Goal: Transaction & Acquisition: Purchase product/service

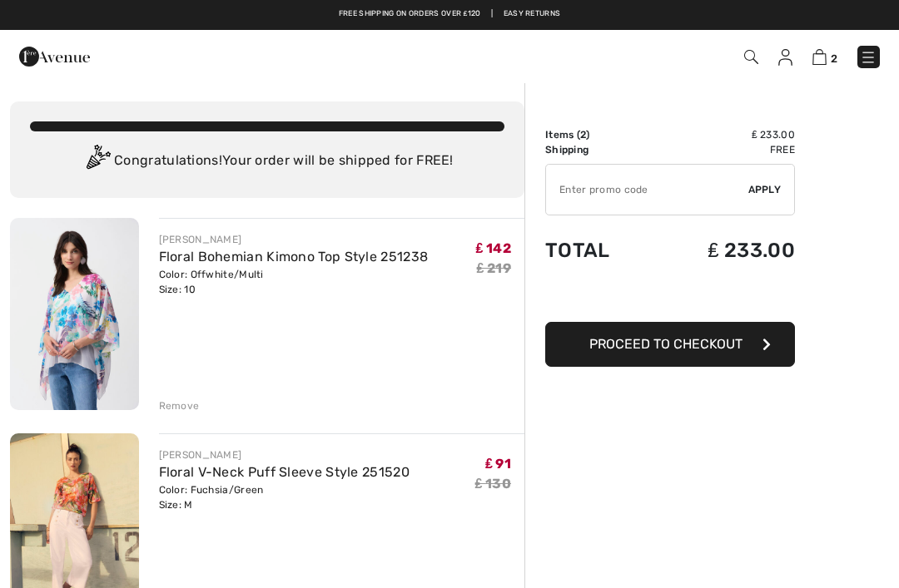
click at [869, 55] on img at bounding box center [867, 57] width 17 height 17
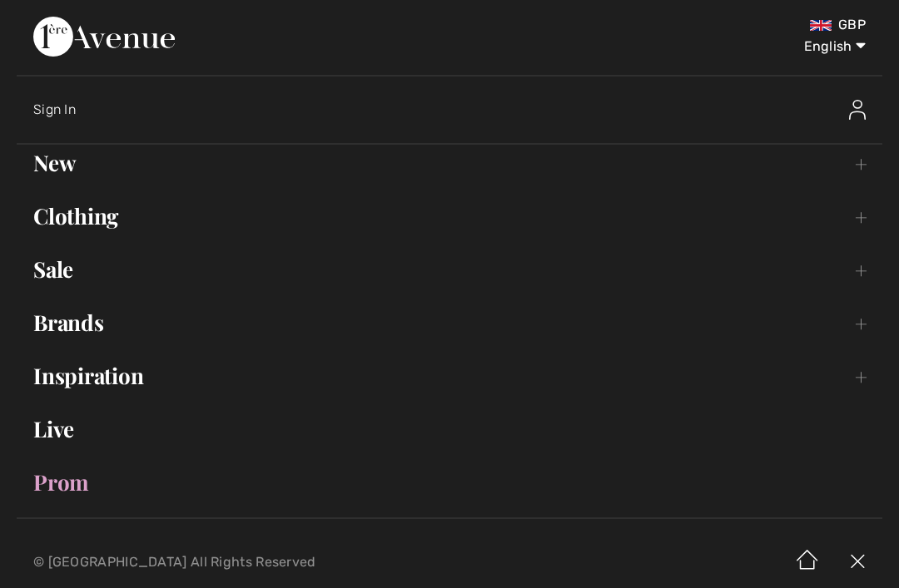
click at [71, 270] on link "Sale Toggle submenu" at bounding box center [449, 269] width 865 height 37
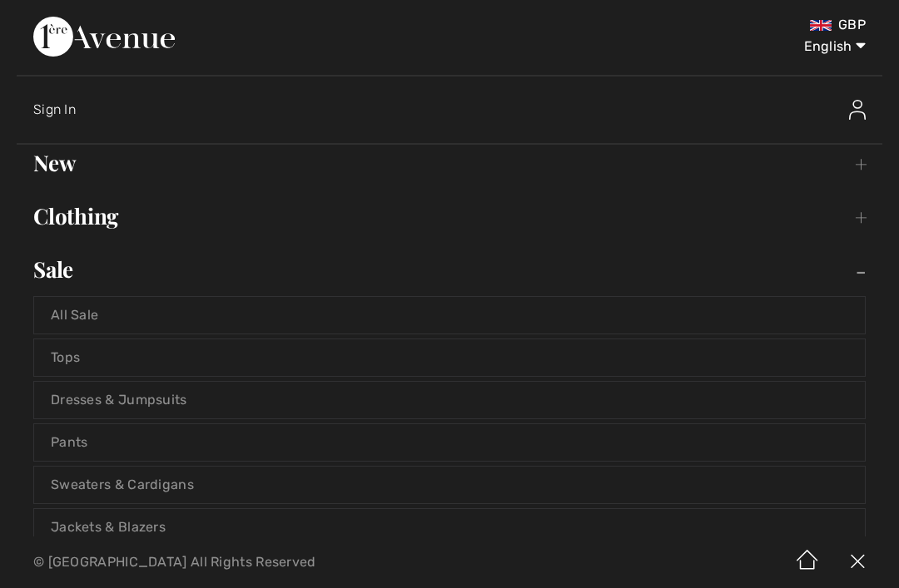
click at [80, 356] on link "Tops" at bounding box center [449, 357] width 830 height 37
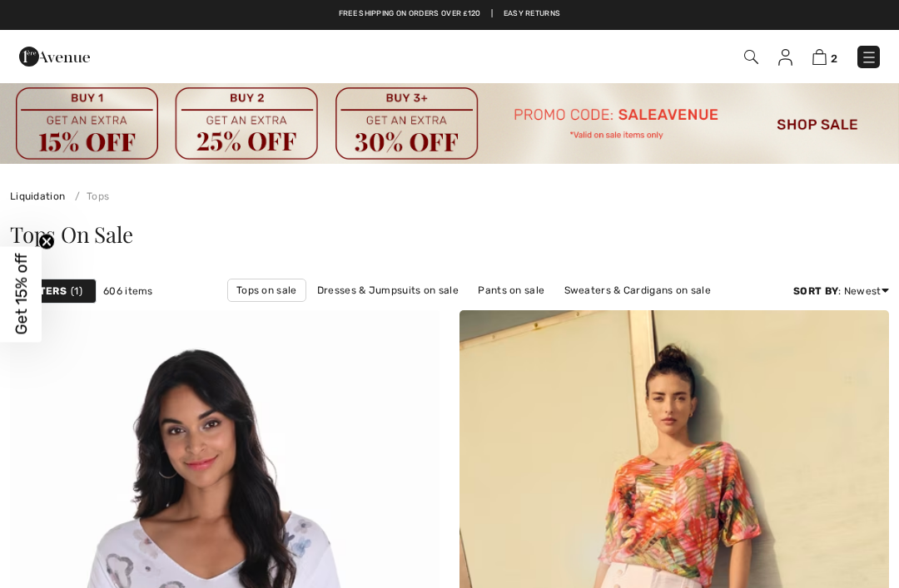
checkbox input "true"
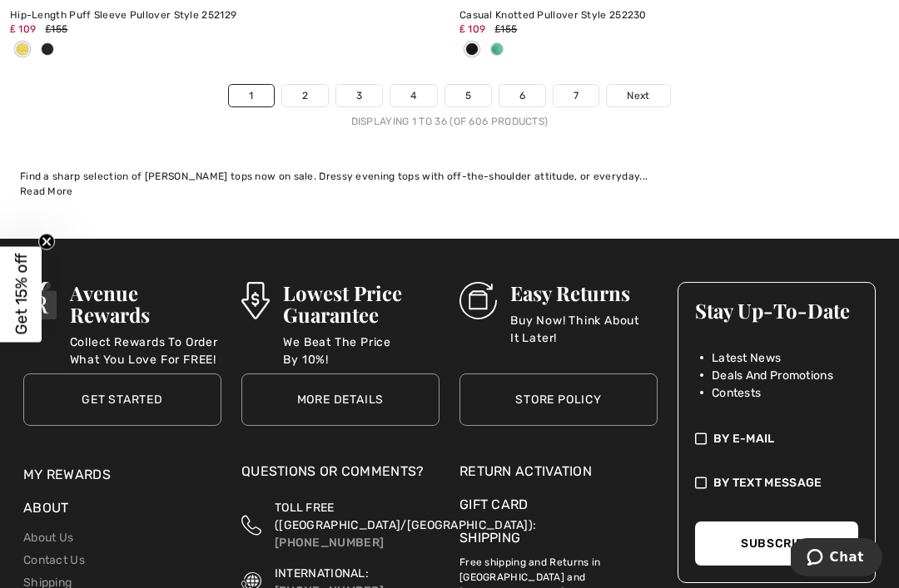
scroll to position [13749, 0]
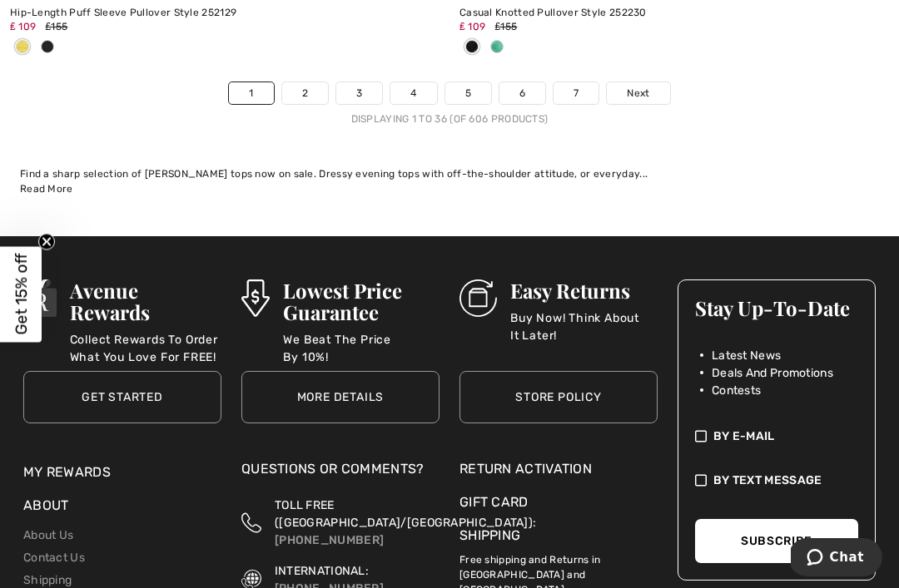
click at [641, 86] on span "Next" at bounding box center [638, 93] width 22 height 15
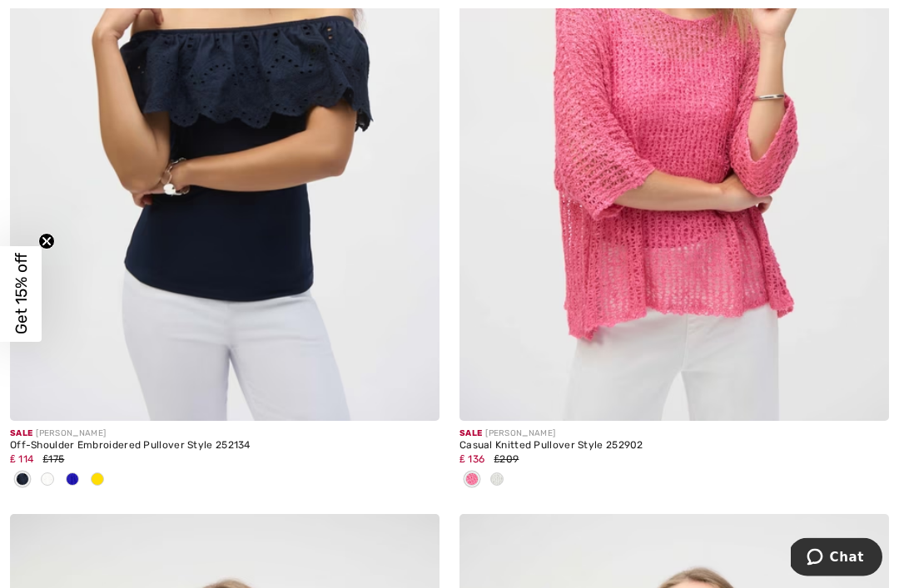
scroll to position [533, 0]
click at [110, 474] on div at bounding box center [224, 480] width 429 height 27
click at [110, 480] on div at bounding box center [224, 480] width 429 height 27
click at [105, 483] on div at bounding box center [97, 480] width 25 height 27
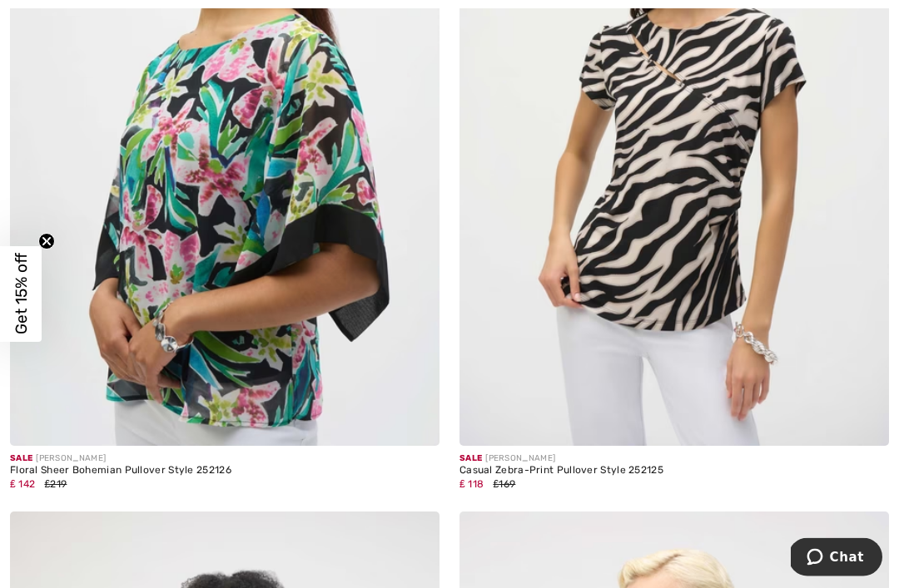
scroll to position [11928, 0]
click at [238, 230] on img at bounding box center [224, 124] width 429 height 644
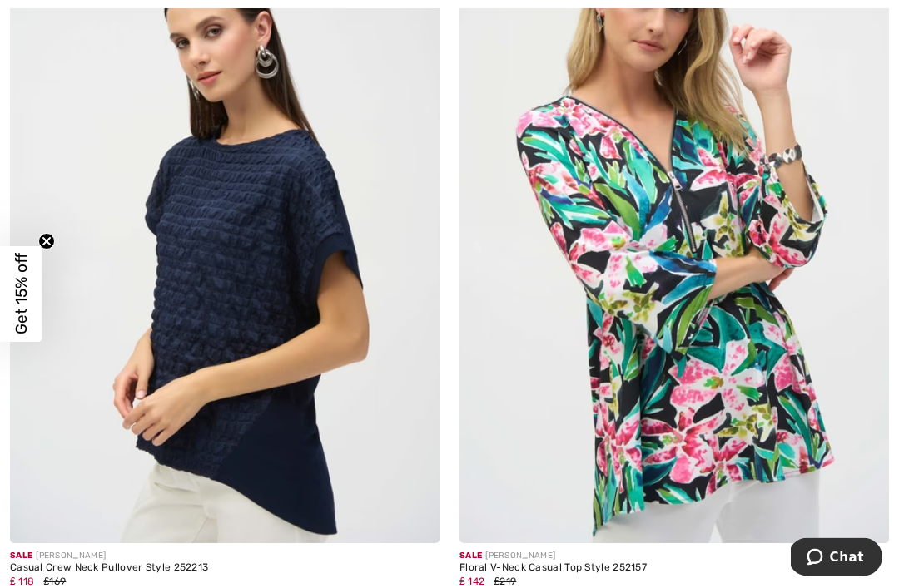
scroll to position [7896, 0]
click at [752, 262] on img at bounding box center [673, 221] width 429 height 644
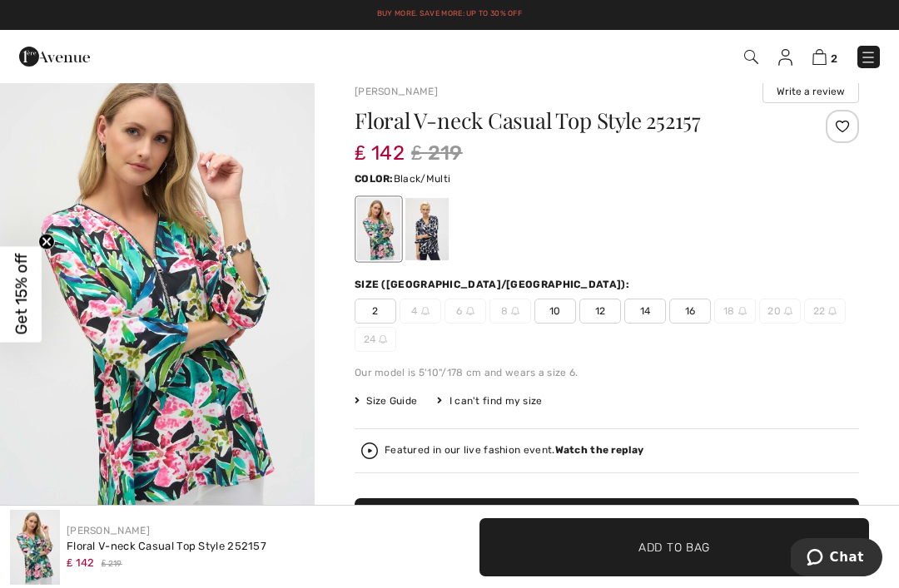
scroll to position [22, 0]
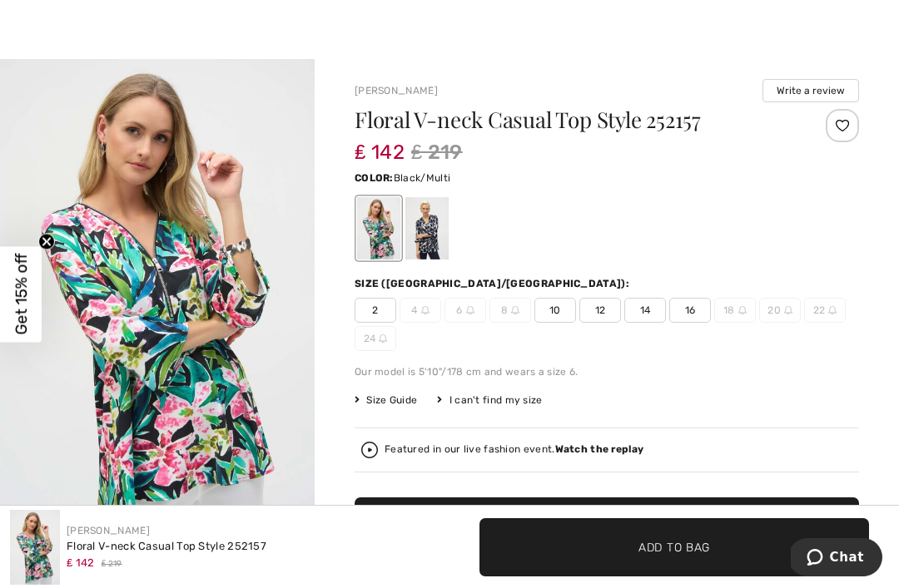
click at [562, 313] on span "10" at bounding box center [555, 310] width 42 height 25
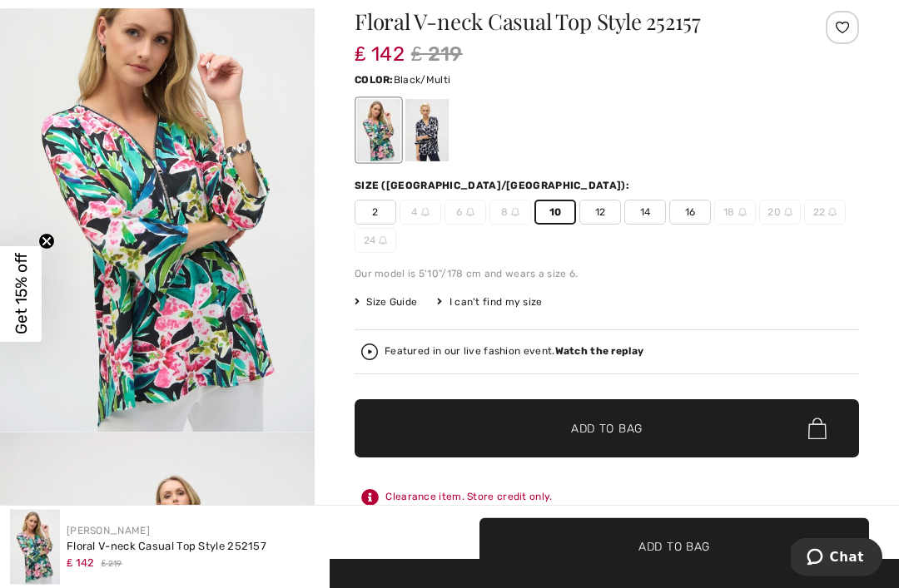
scroll to position [125, 0]
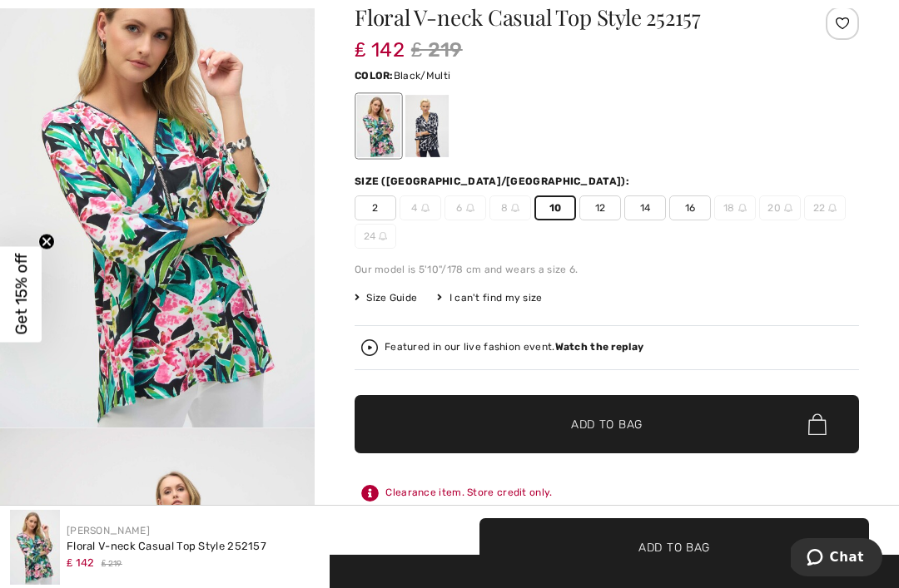
click at [552, 418] on span "✔ Added to Bag" at bounding box center [582, 424] width 102 height 17
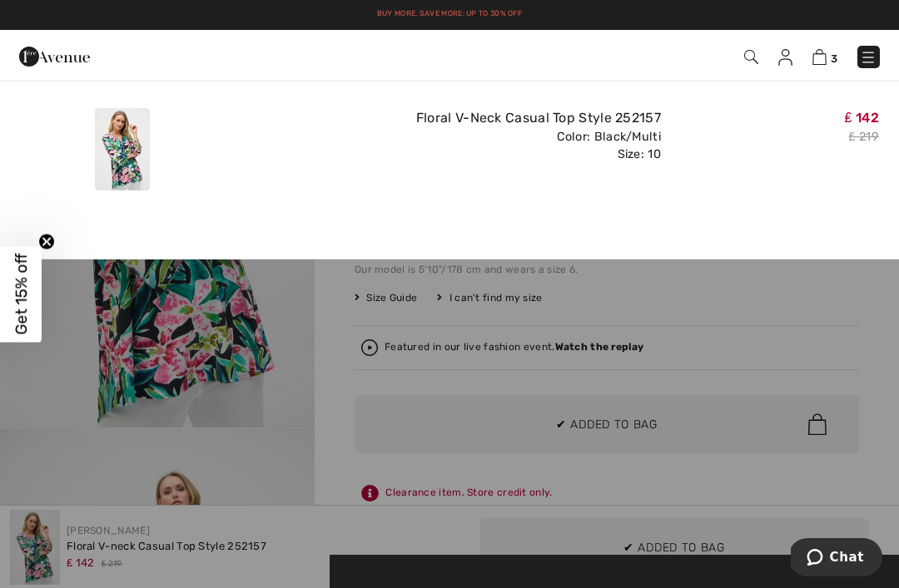
scroll to position [0, 0]
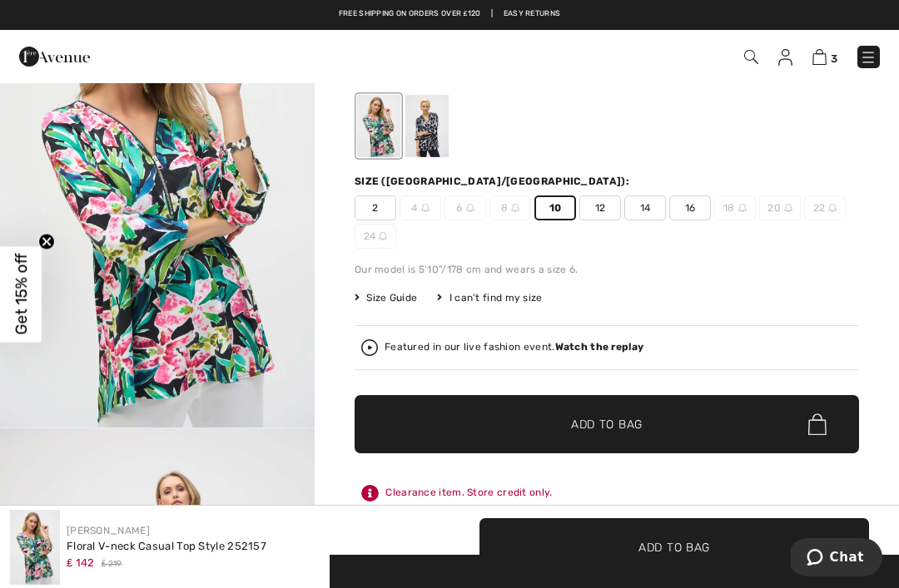
click at [603, 351] on strong "Watch the replay" at bounding box center [599, 347] width 89 height 12
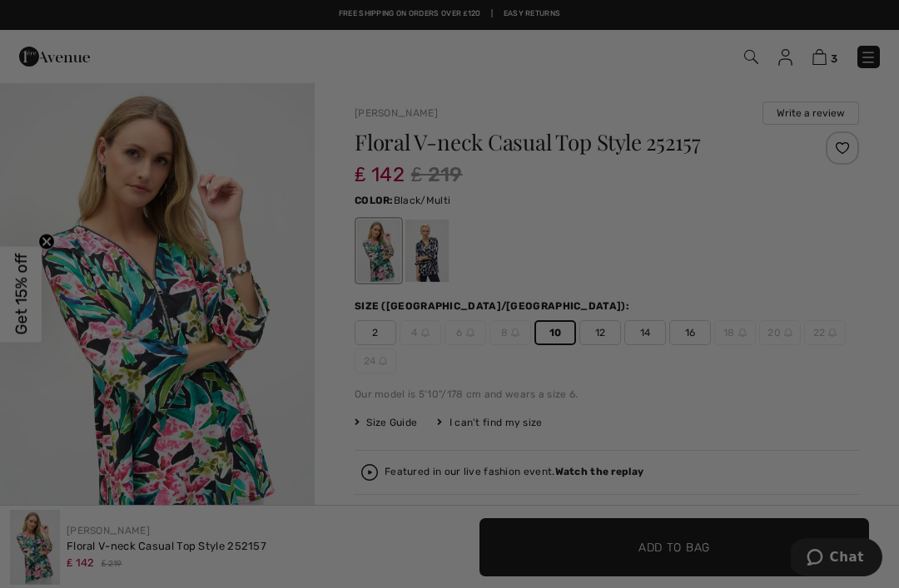
checkbox input "true"
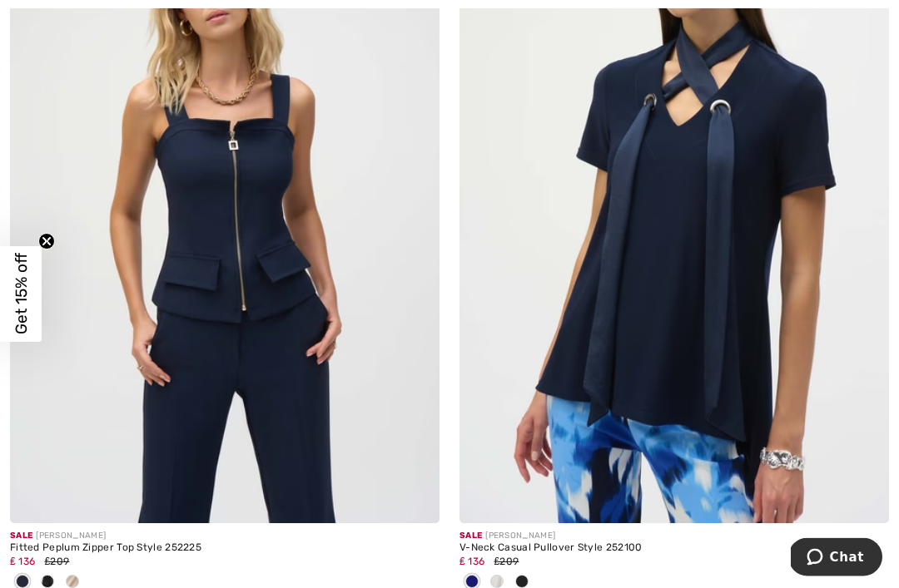
scroll to position [4117, 0]
click at [513, 582] on div at bounding box center [521, 581] width 25 height 27
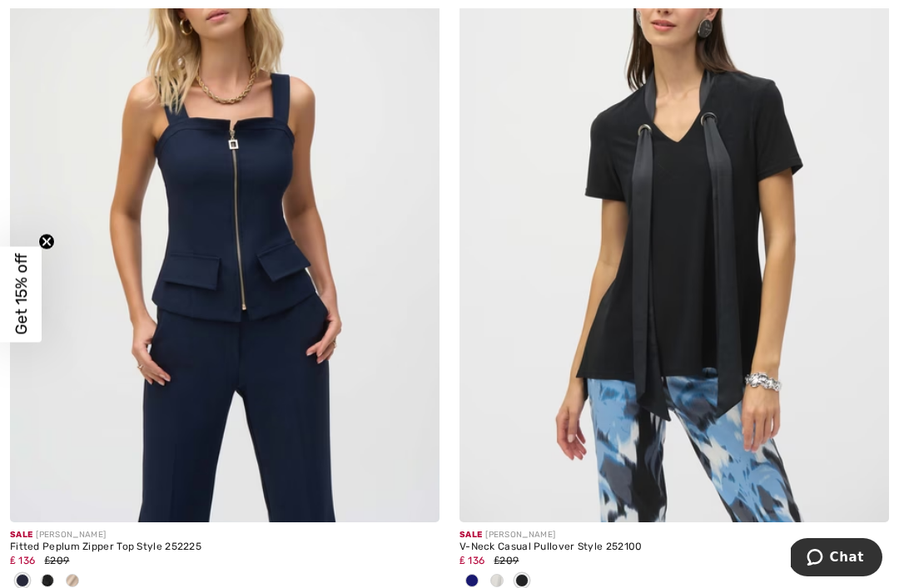
click at [501, 581] on span at bounding box center [496, 580] width 13 height 13
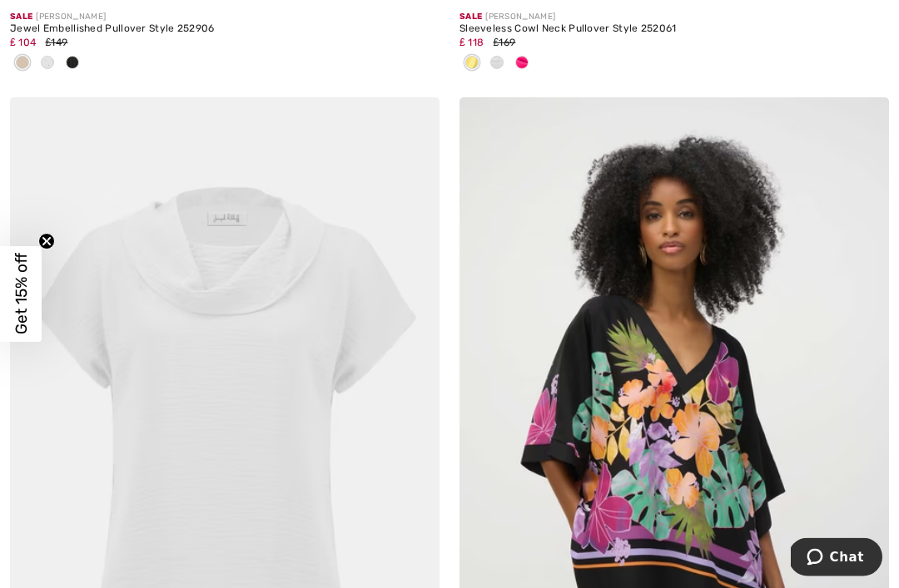
scroll to position [3161, 0]
click at [711, 444] on img at bounding box center [673, 419] width 429 height 644
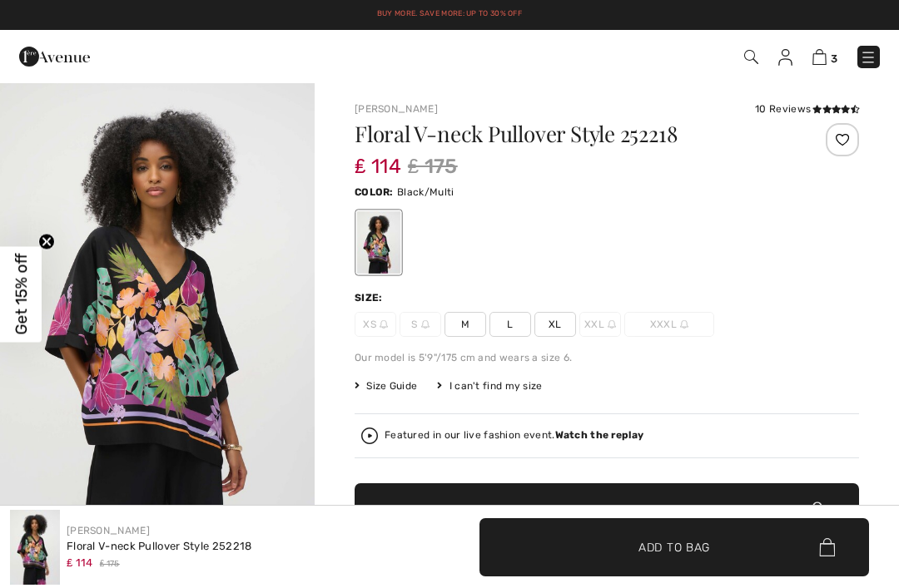
checkbox input "true"
click at [467, 325] on span "M" at bounding box center [465, 324] width 42 height 25
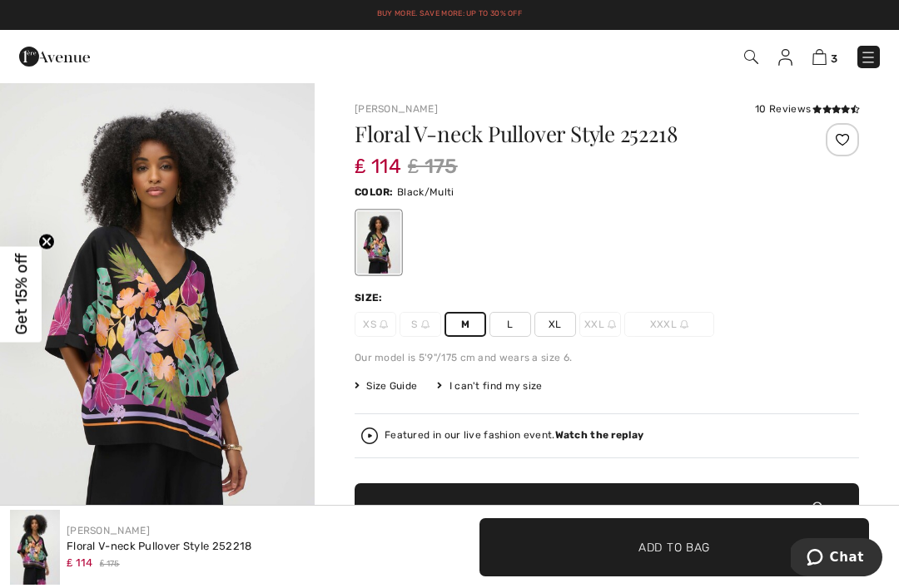
click at [575, 547] on span "✔ Added to Bag Add to Bag" at bounding box center [673, 547] width 389 height 58
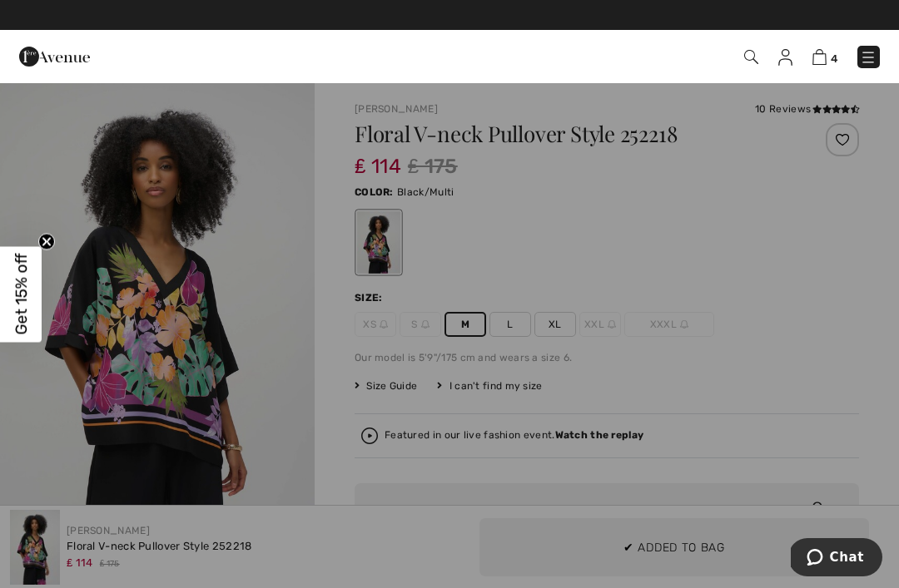
click at [605, 441] on div at bounding box center [449, 294] width 899 height 588
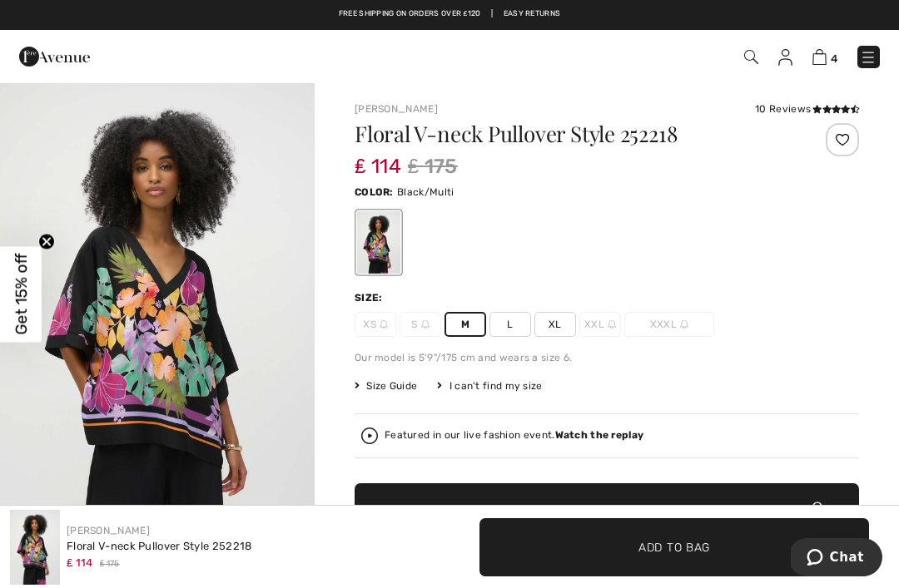
click at [594, 441] on strong "Watch the replay" at bounding box center [599, 435] width 89 height 12
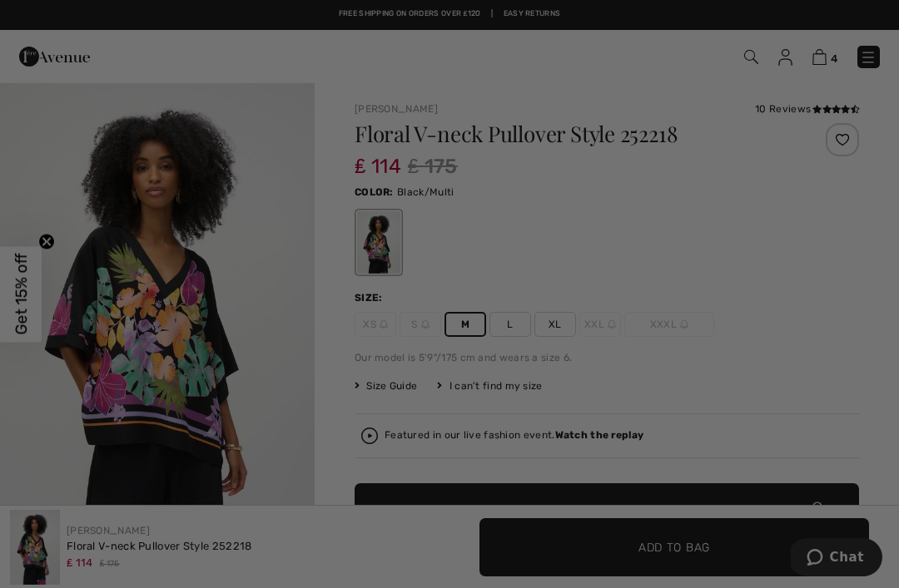
checkbox input "true"
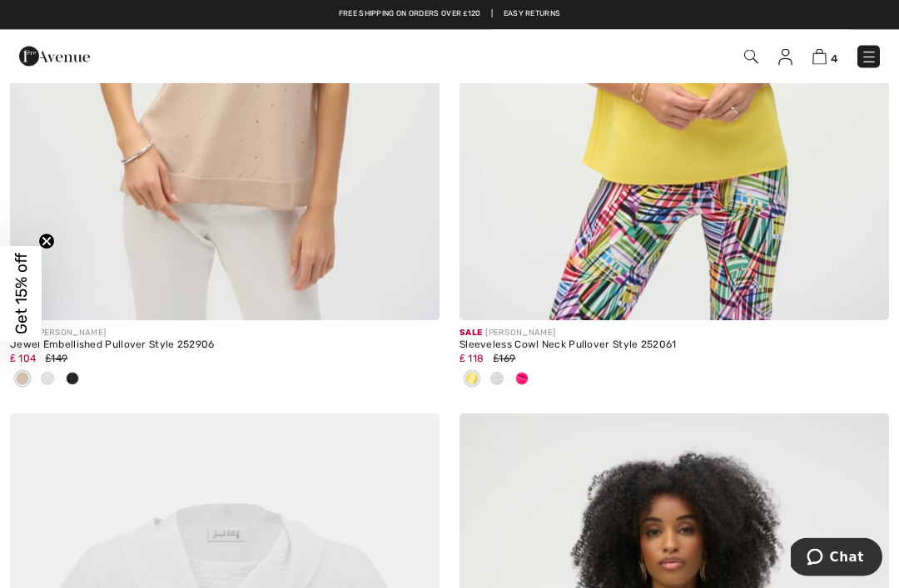
scroll to position [2839, 0]
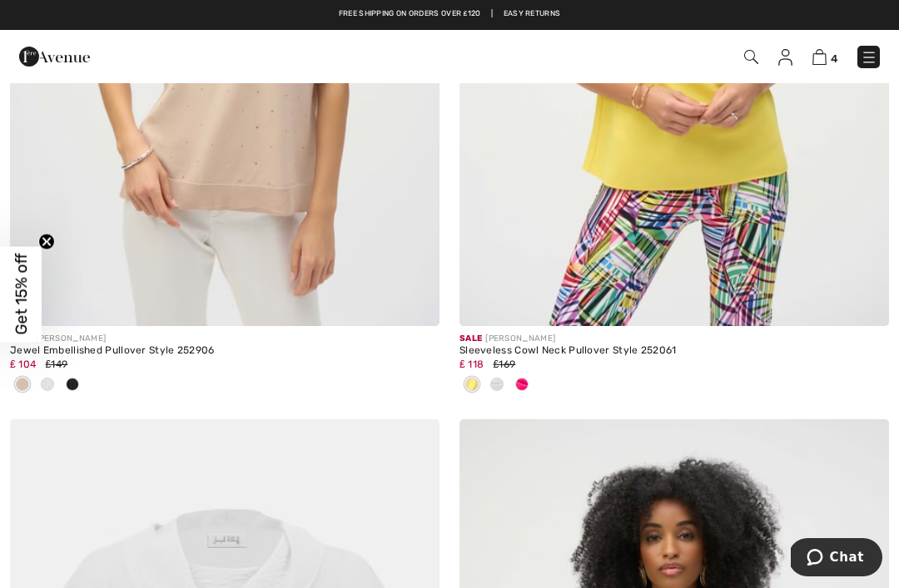
click at [819, 54] on img at bounding box center [819, 57] width 14 height 16
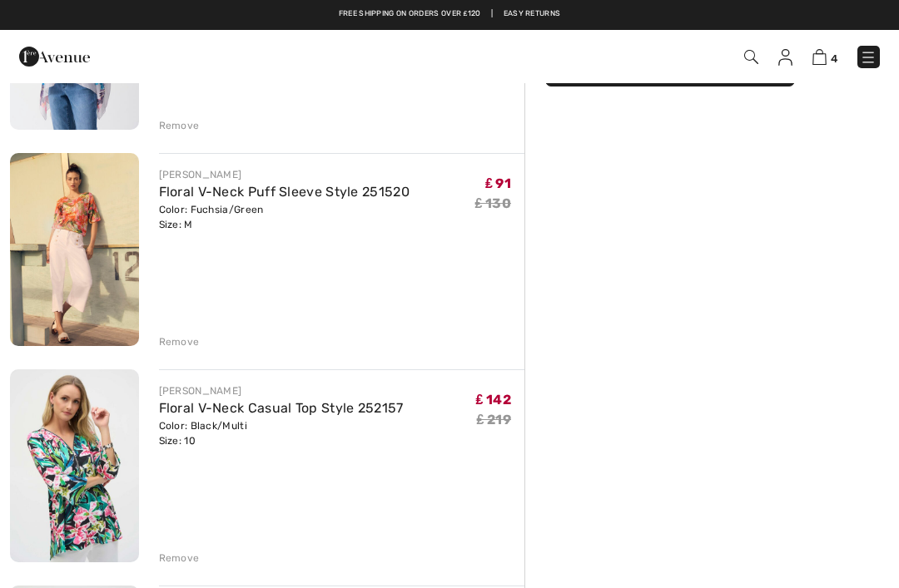
scroll to position [280, 0]
click at [191, 339] on div "Remove" at bounding box center [179, 342] width 41 height 15
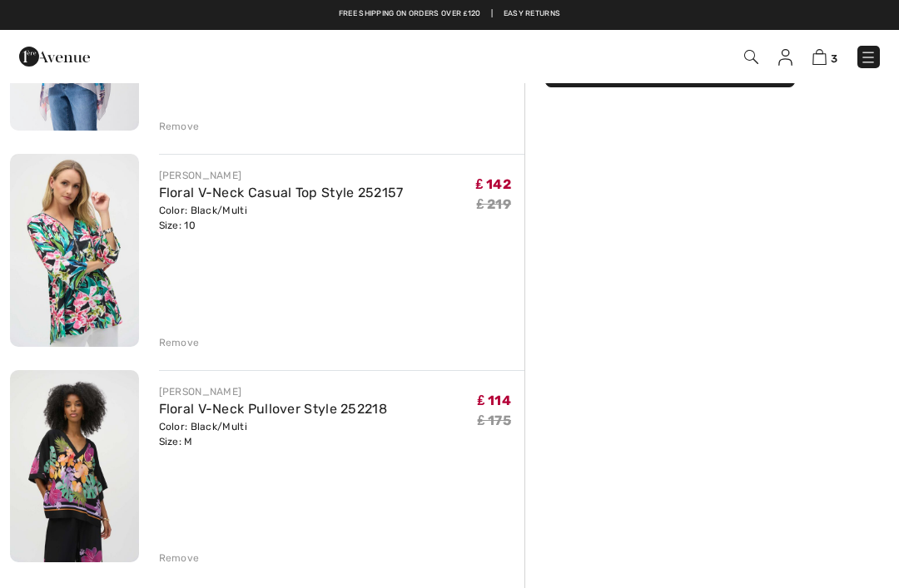
click at [190, 344] on div "Remove" at bounding box center [179, 342] width 41 height 15
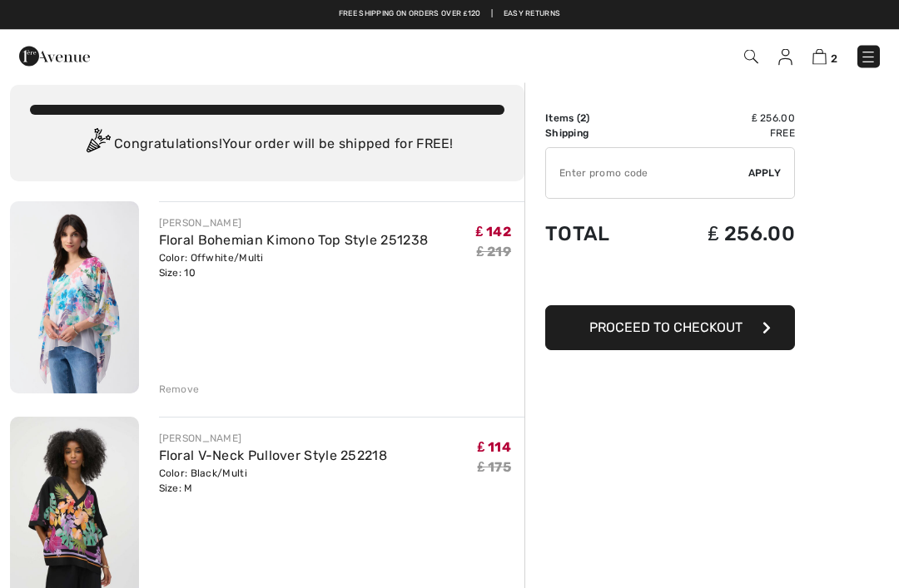
scroll to position [0, 0]
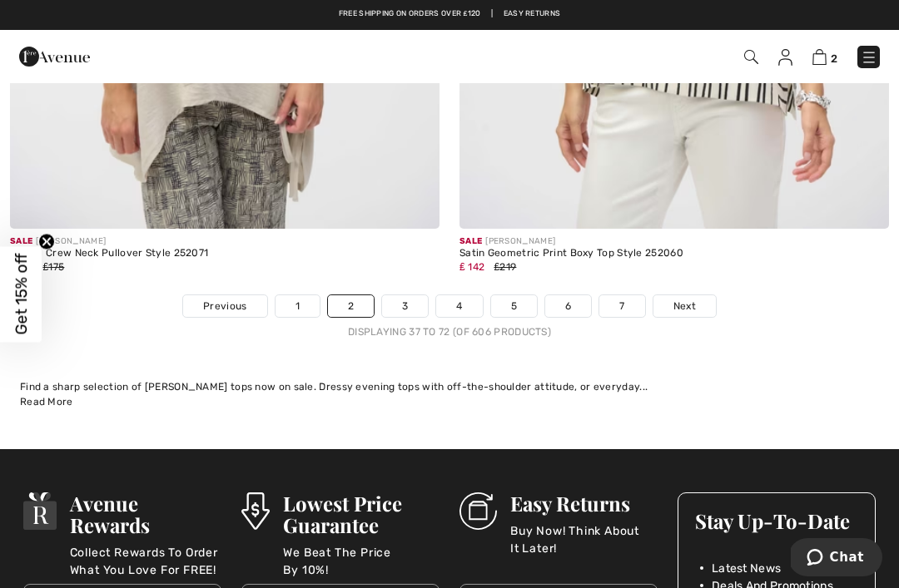
scroll to position [13361, 0]
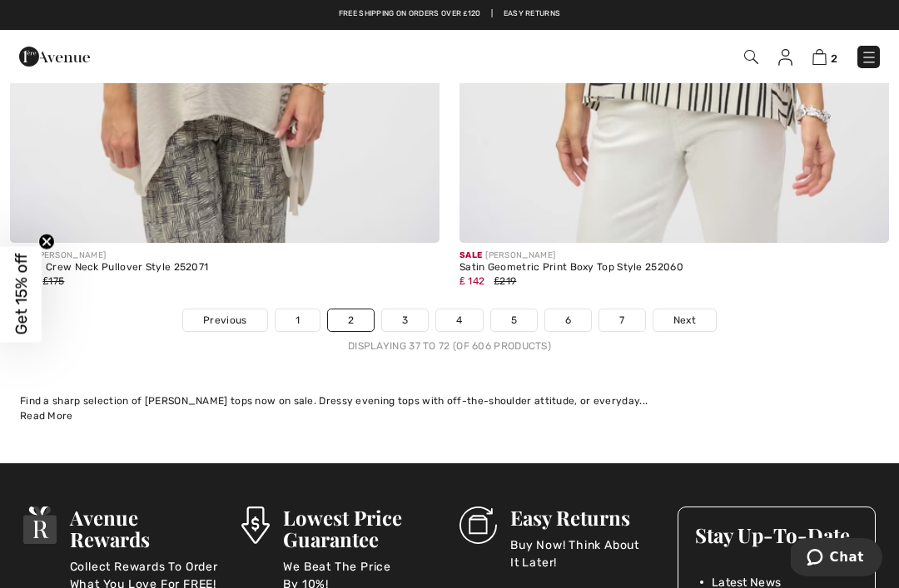
click at [414, 314] on link "3" at bounding box center [405, 321] width 46 height 22
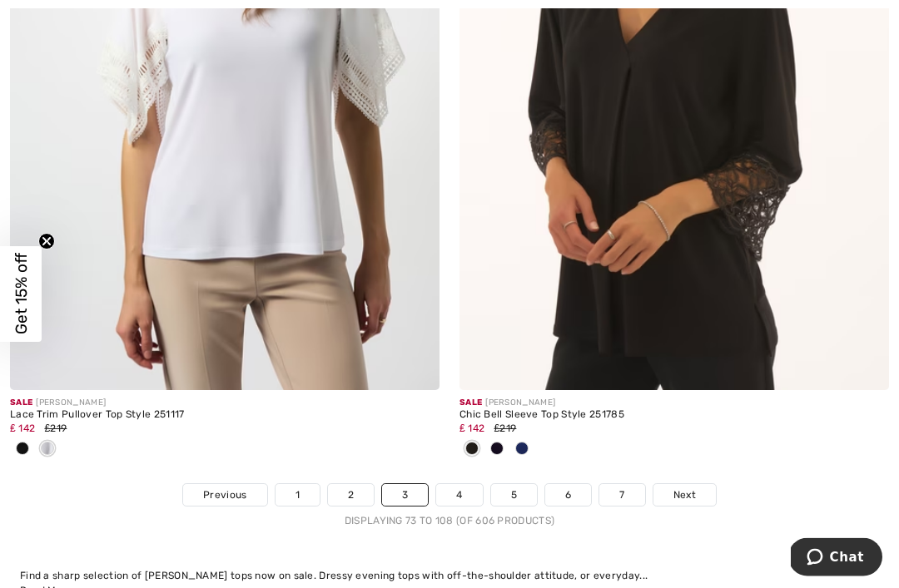
scroll to position [13486, 0]
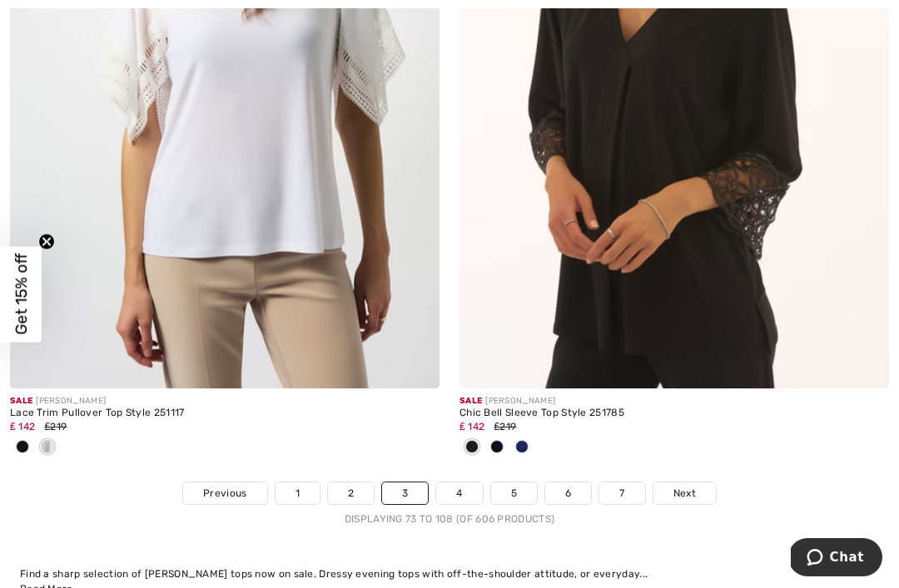
click at [303, 491] on link "1" at bounding box center [297, 494] width 44 height 22
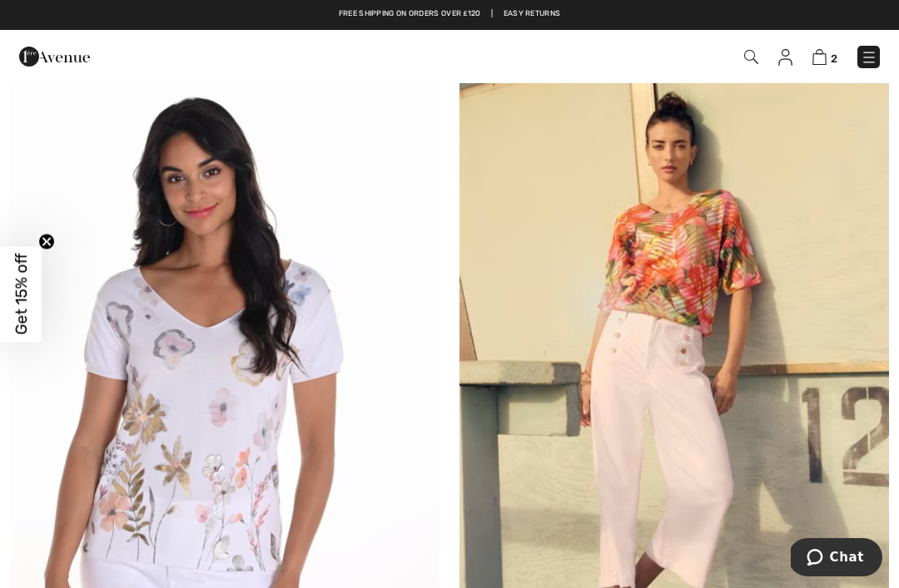
scroll to position [245, 0]
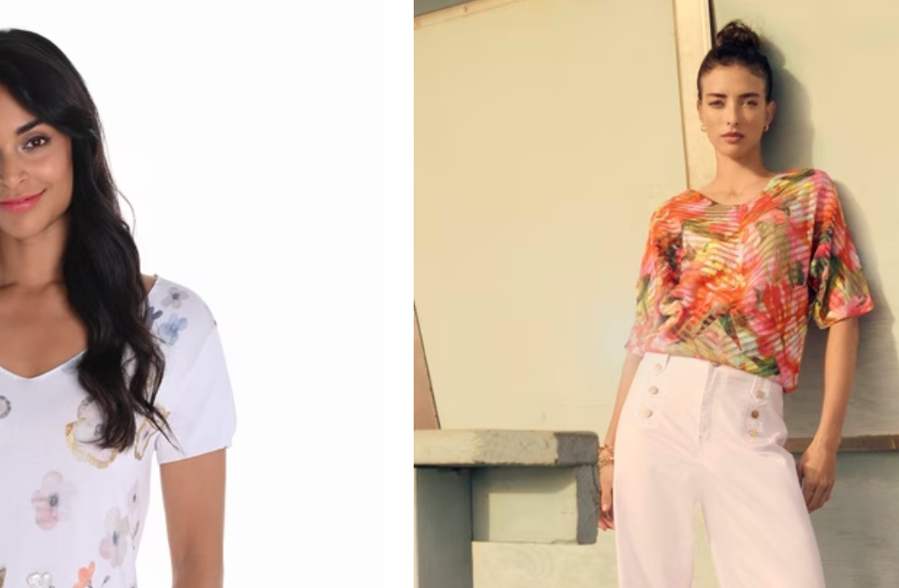
click at [512, 176] on img at bounding box center [673, 387] width 429 height 644
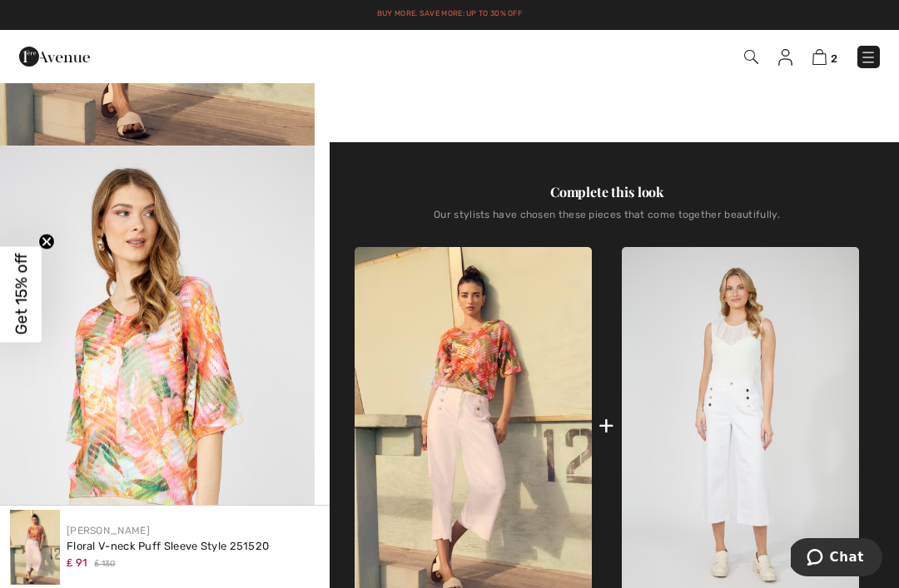
scroll to position [405, 0]
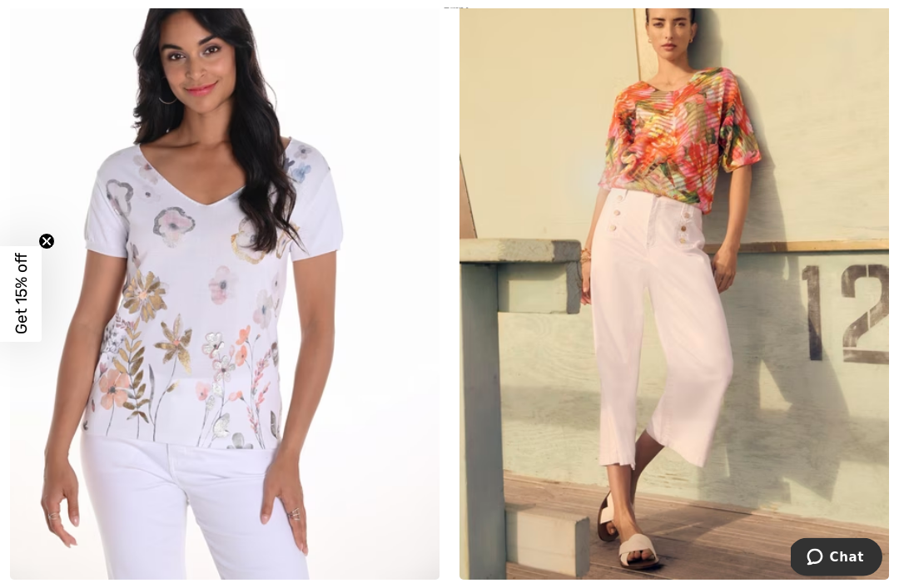
scroll to position [374, 0]
click at [231, 318] on img at bounding box center [224, 258] width 429 height 644
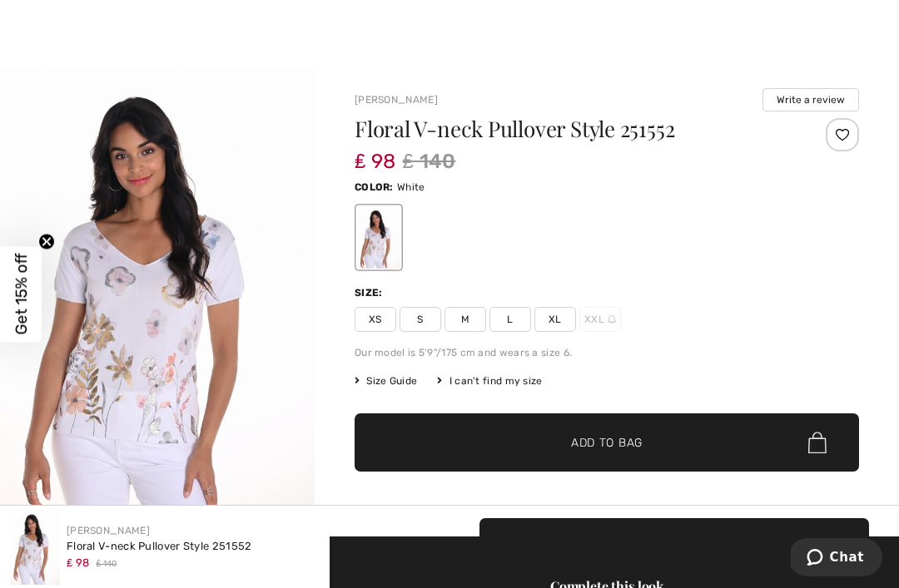
scroll to position [15, 0]
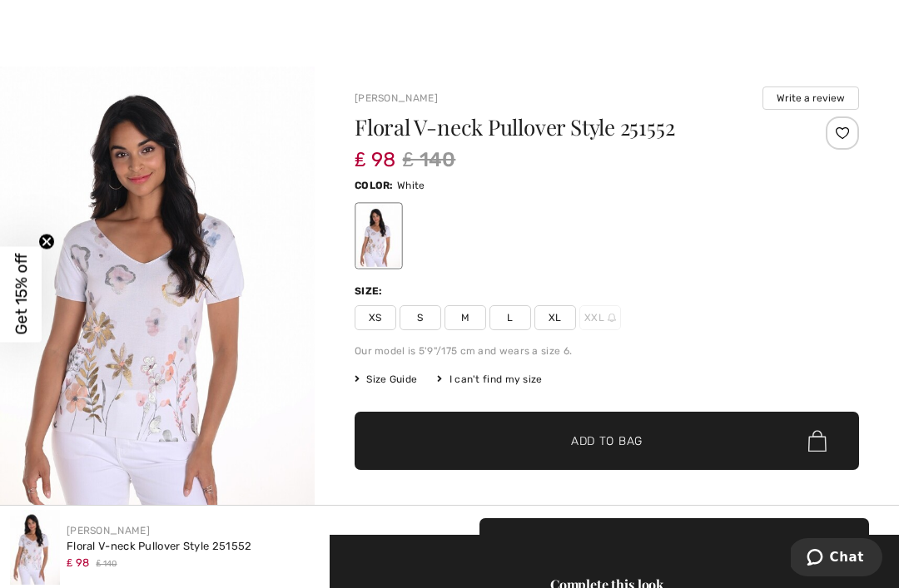
click at [468, 322] on span "M" at bounding box center [465, 317] width 42 height 25
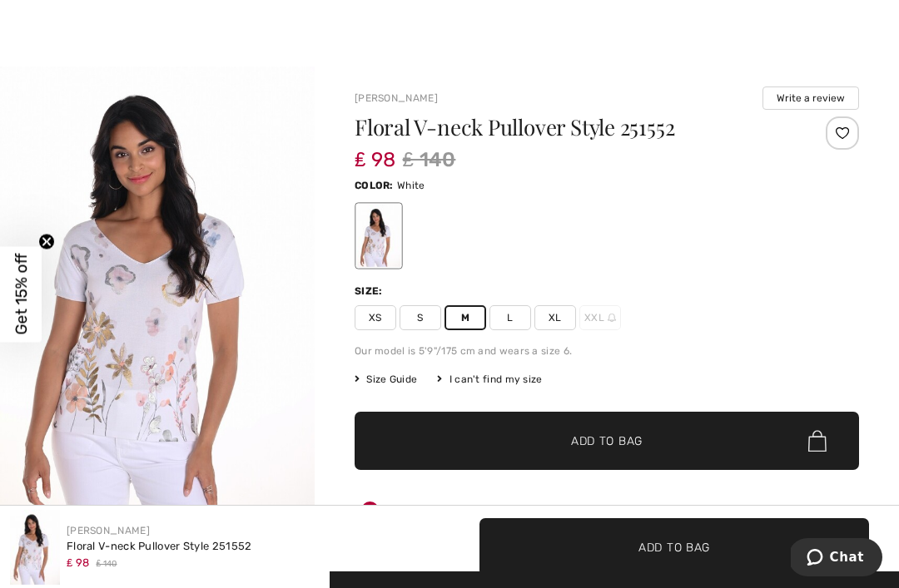
click at [531, 446] on span "✔ Added to Bag" at bounding box center [582, 441] width 102 height 17
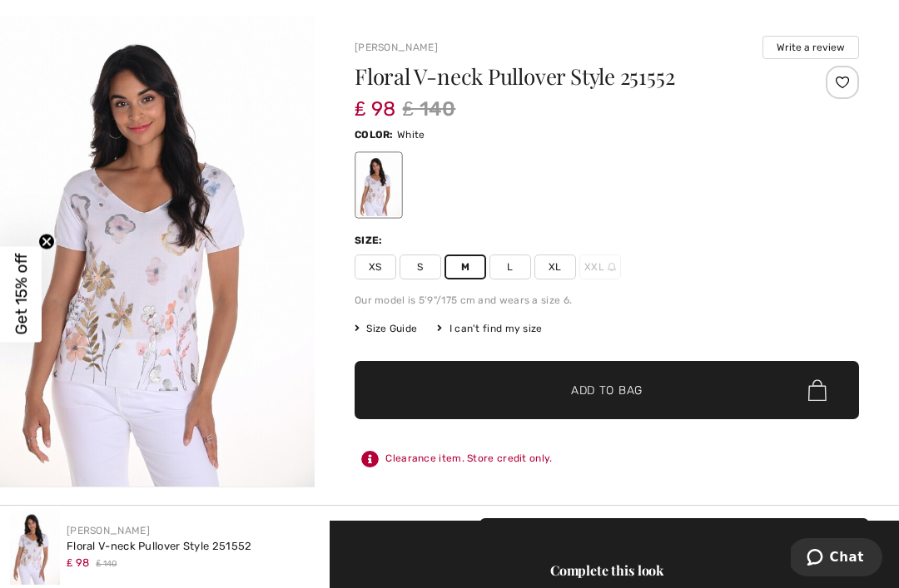
scroll to position [68, 0]
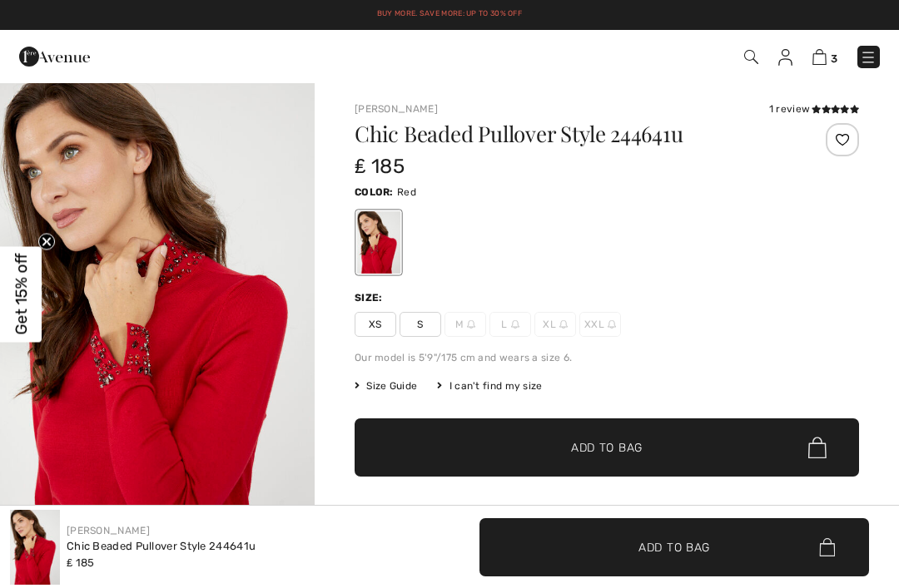
click at [821, 61] on img at bounding box center [819, 57] width 14 height 16
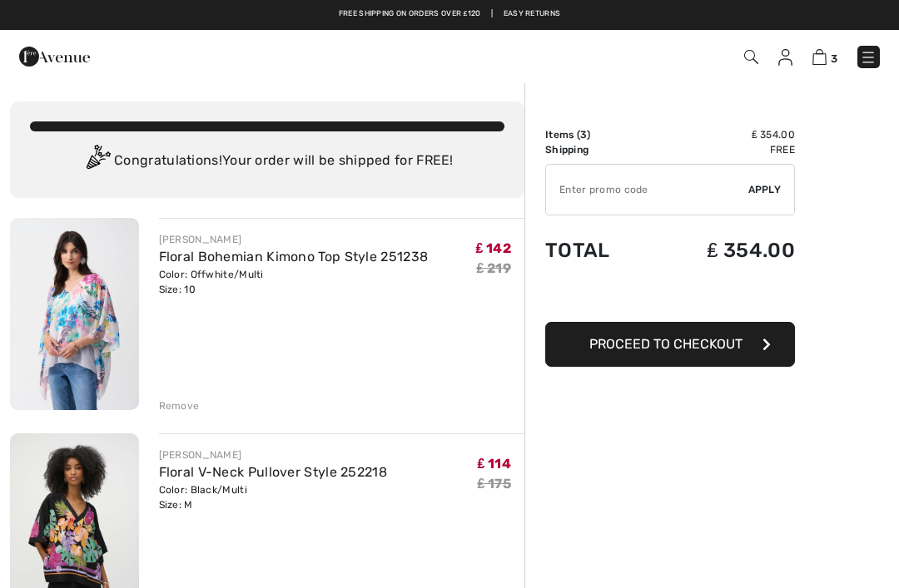
click at [615, 196] on input "TEXT" at bounding box center [647, 190] width 202 height 50
click at [765, 198] on div "✔ Apply Remove" at bounding box center [670, 190] width 250 height 52
click at [673, 196] on input "TEXT" at bounding box center [647, 190] width 202 height 50
type input "S"
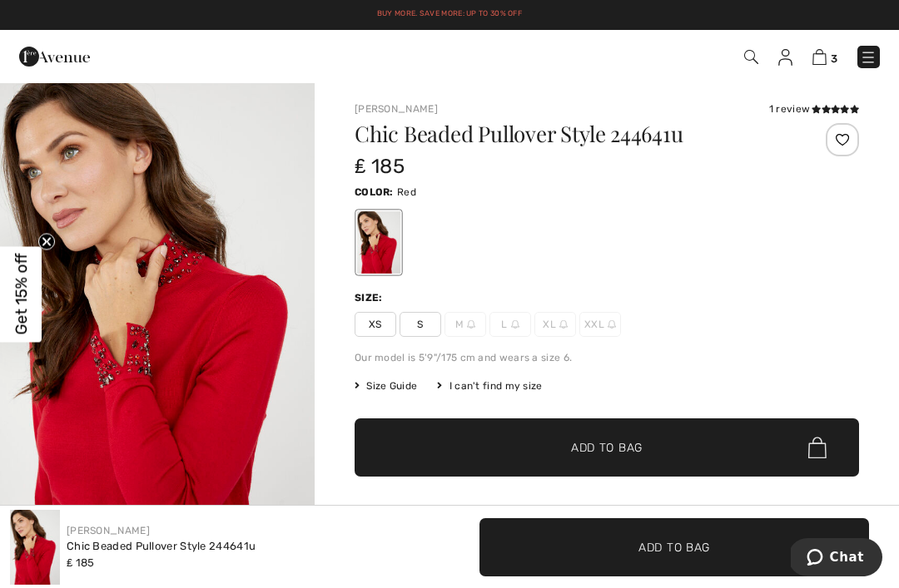
click at [875, 56] on img at bounding box center [867, 57] width 17 height 17
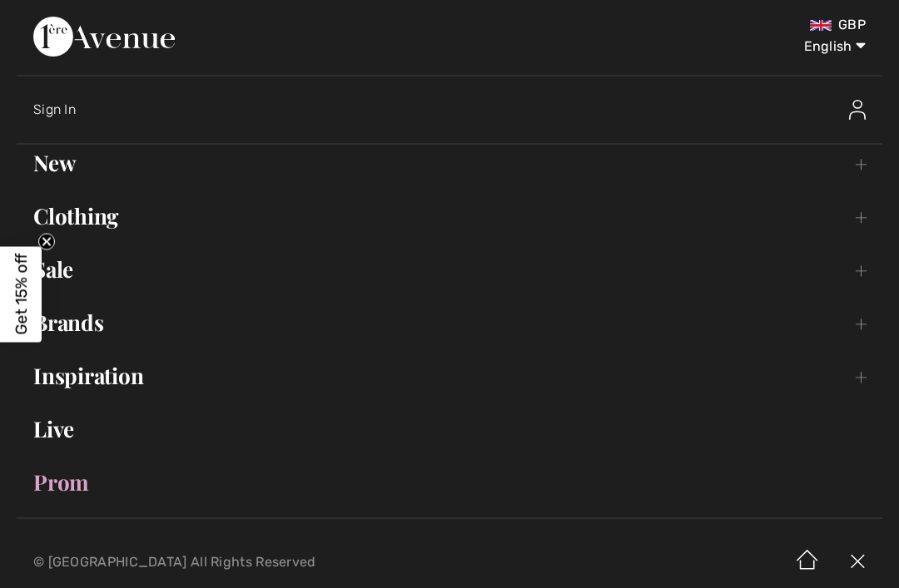
click at [78, 278] on link "Sale Toggle submenu" at bounding box center [449, 269] width 865 height 37
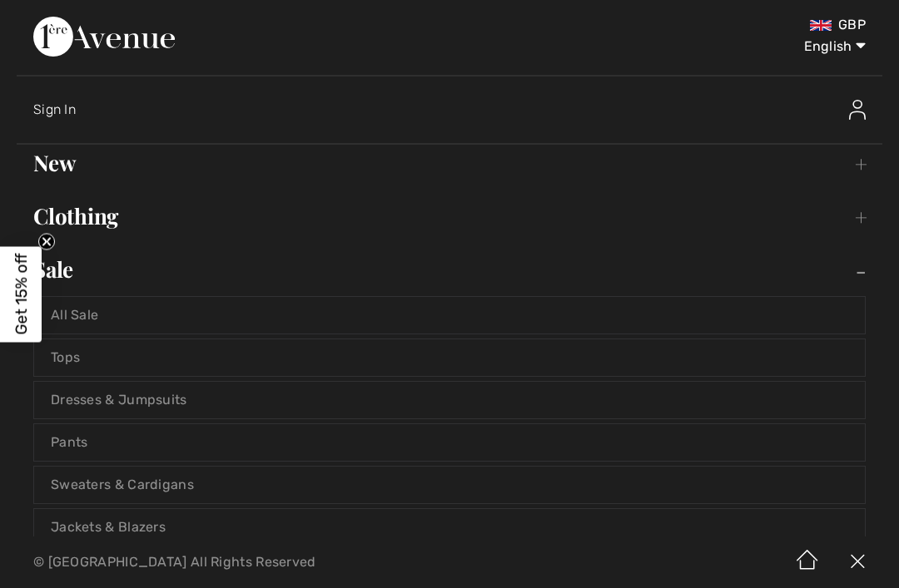
click at [86, 274] on link "Sale Toggle submenu" at bounding box center [449, 269] width 865 height 37
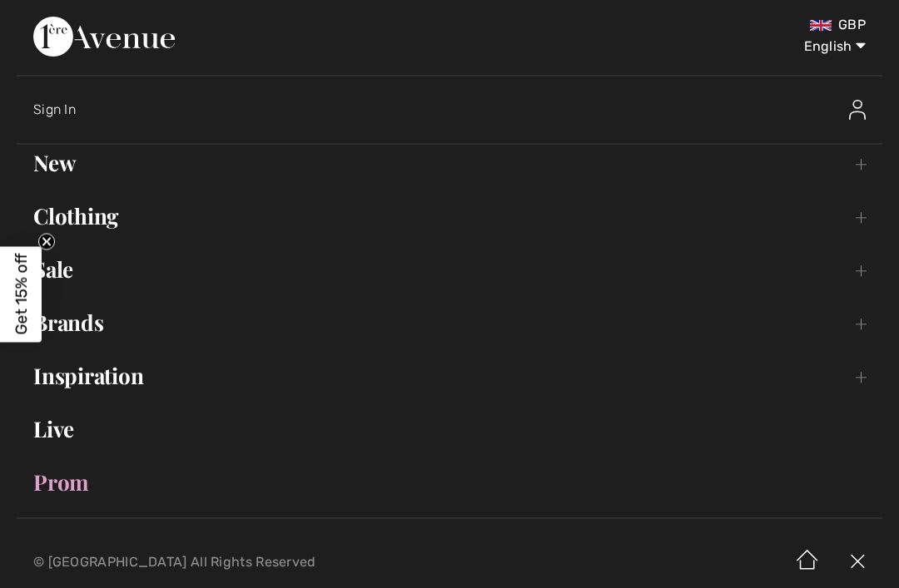
click at [78, 274] on link "Sale Toggle submenu" at bounding box center [449, 269] width 865 height 37
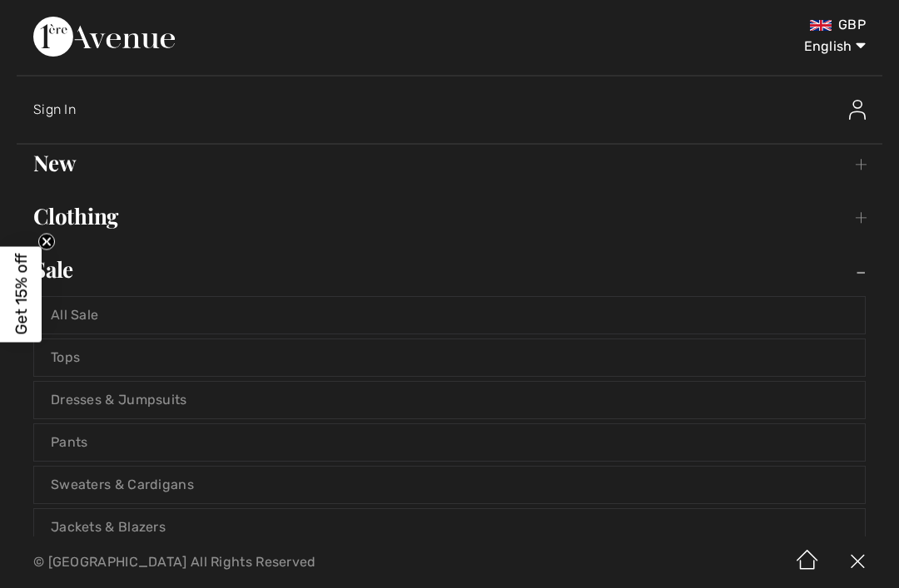
click at [93, 316] on link "All Sale" at bounding box center [449, 315] width 830 height 37
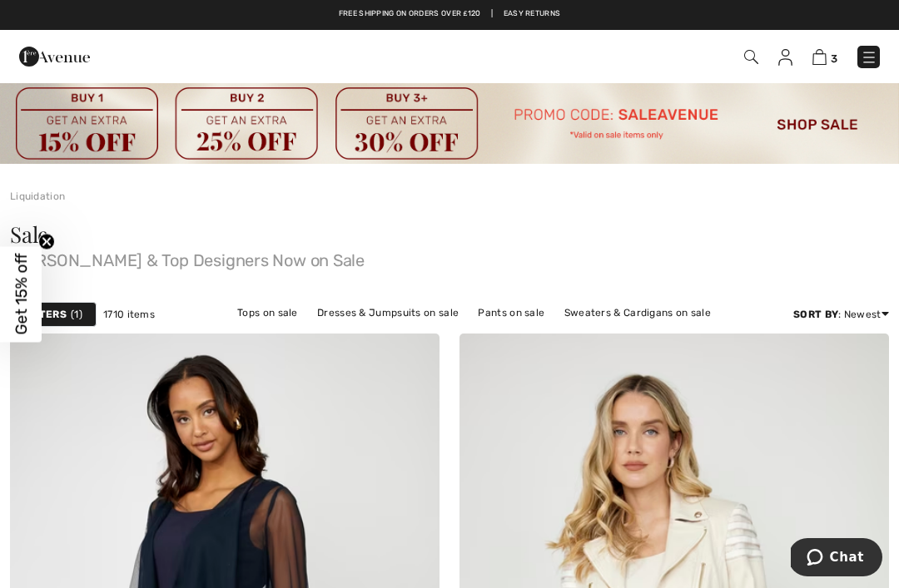
click at [815, 52] on img at bounding box center [819, 57] width 14 height 16
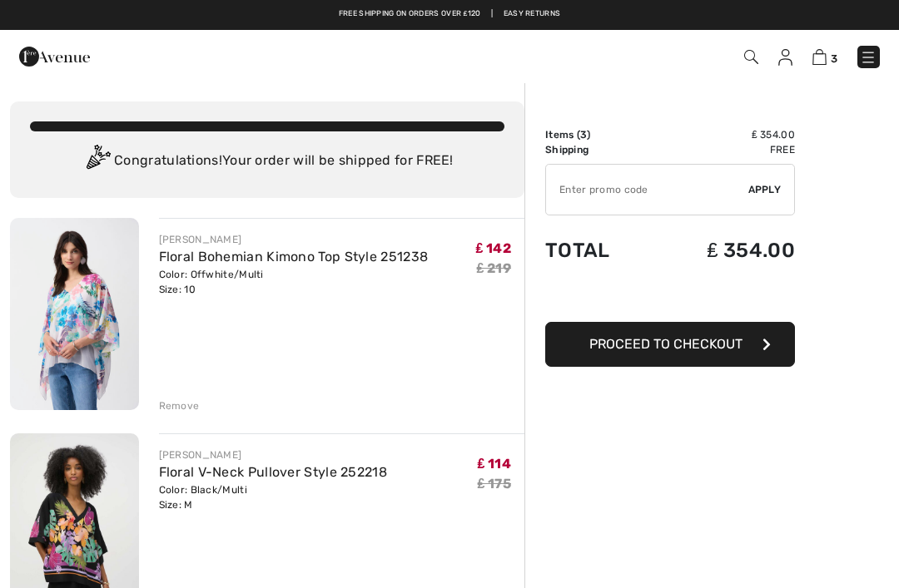
click at [657, 197] on input "TEXT" at bounding box center [647, 190] width 202 height 50
type input "SALEAVENUE"
click at [760, 202] on div "✔ Apply Remove" at bounding box center [670, 190] width 250 height 52
click at [872, 56] on img at bounding box center [867, 57] width 17 height 17
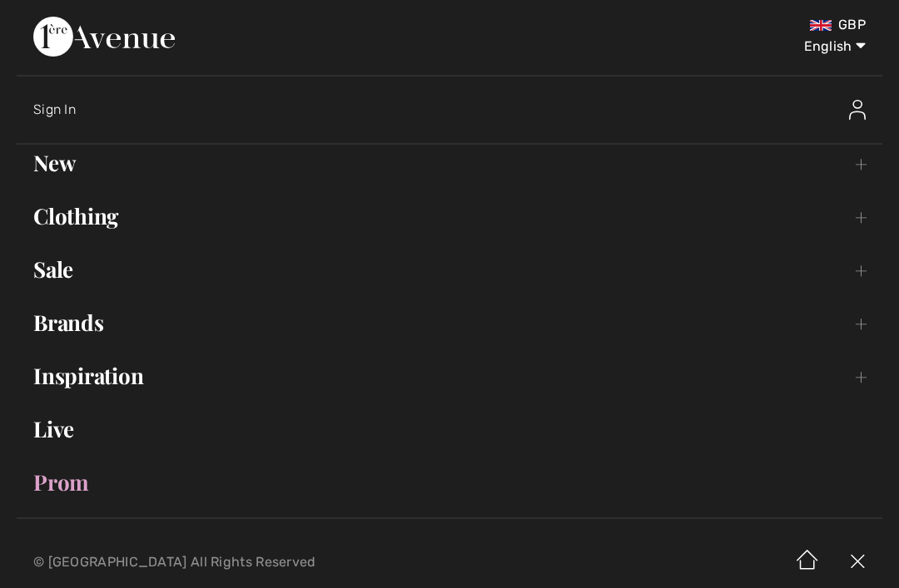
click at [171, 272] on link "Sale Toggle submenu" at bounding box center [449, 269] width 865 height 37
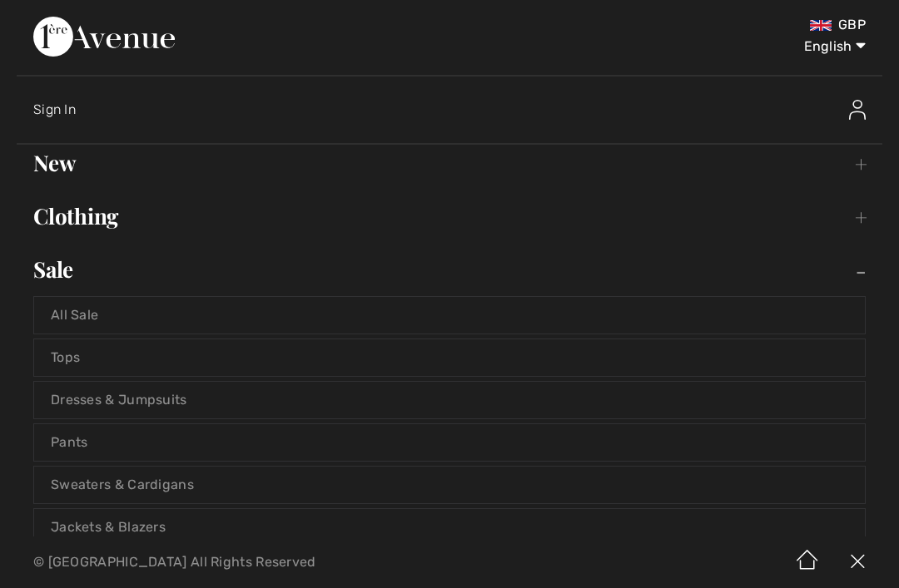
click at [252, 319] on link "All Sale" at bounding box center [449, 315] width 830 height 37
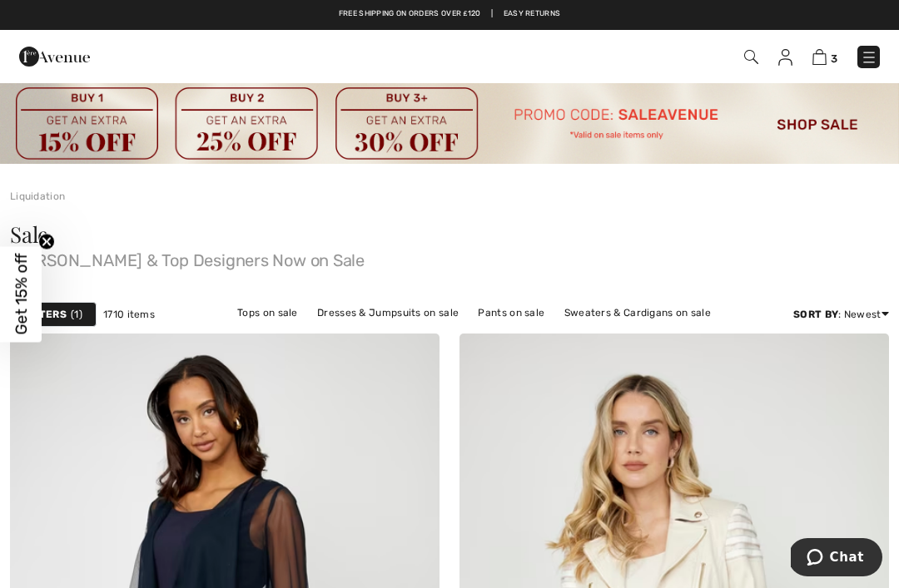
click at [819, 57] on img at bounding box center [819, 57] width 14 height 16
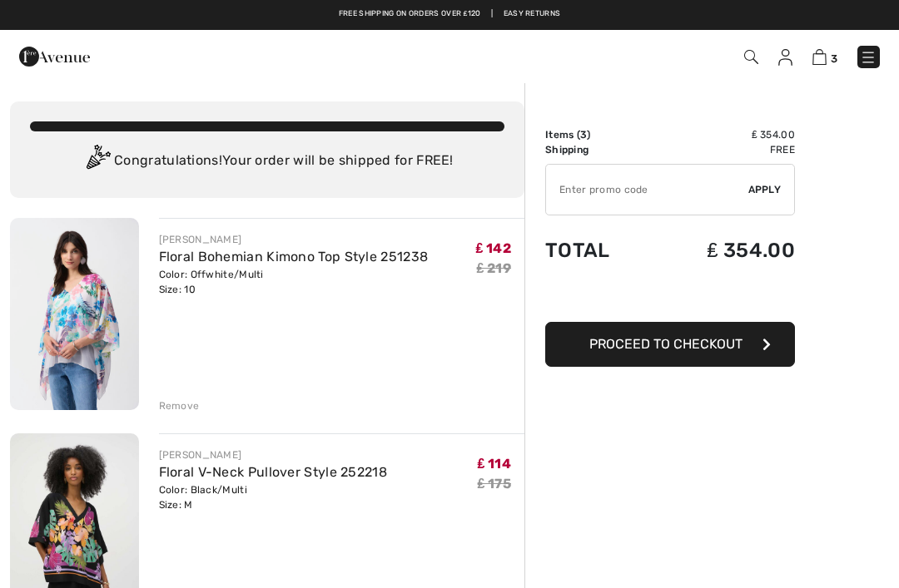
click at [641, 190] on input "TEXT" at bounding box center [647, 190] width 202 height 50
type input "SALEAVENUE"
click at [766, 192] on span "Apply" at bounding box center [764, 189] width 33 height 15
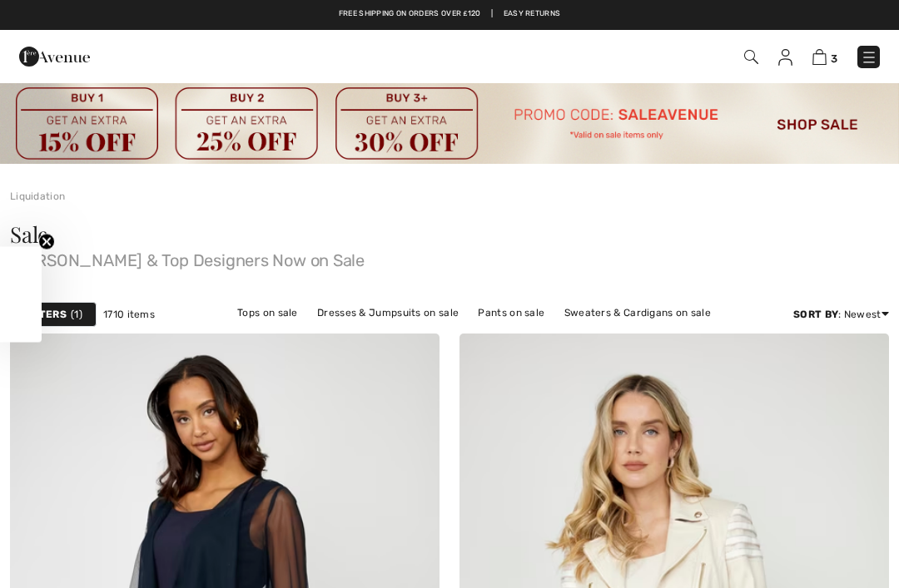
checkbox input "true"
